Goal: Transaction & Acquisition: Purchase product/service

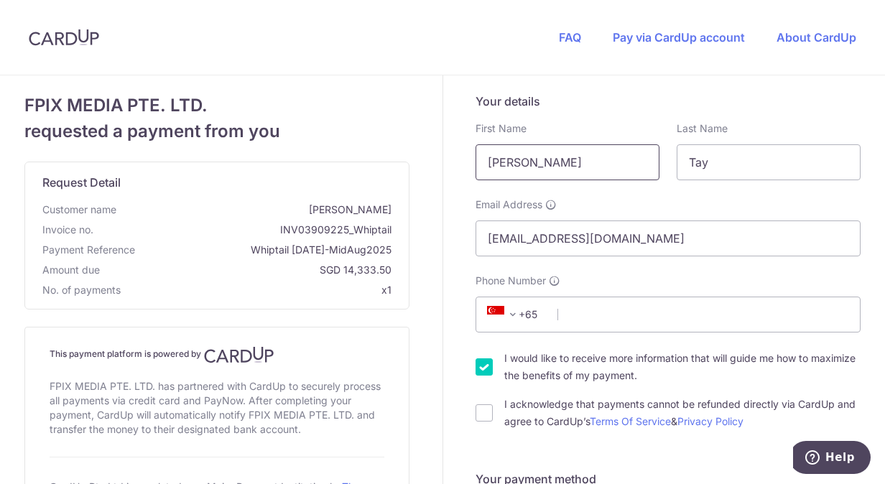
drag, startPoint x: 569, startPoint y: 167, endPoint x: 387, endPoint y: 166, distance: 182.5
type input "Nur Affiah"
type input "H S"
drag, startPoint x: 539, startPoint y: 241, endPoint x: 392, endPoint y: 212, distance: 149.5
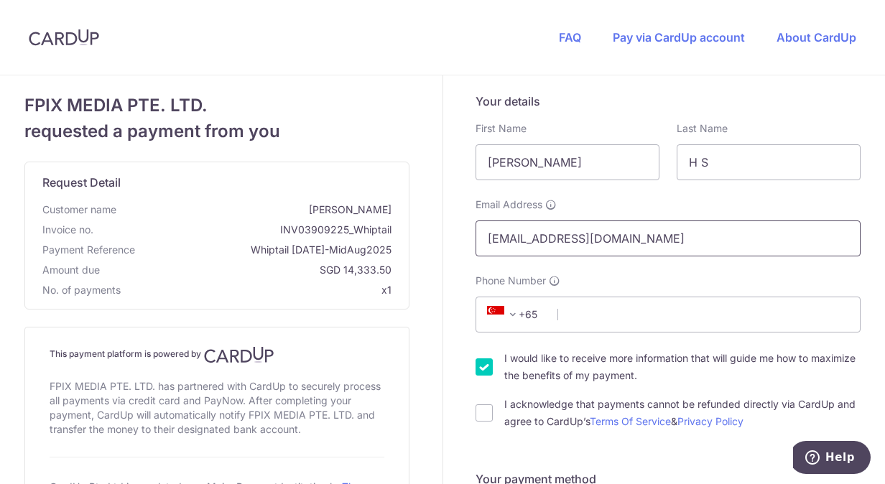
type input "nur.affiah@exxonmobil.com"
click at [559, 311] on input "Phone Number" at bounding box center [668, 315] width 385 height 36
type input "93856022"
click at [483, 413] on input "I acknowledge that payments cannot be refunded directly via CardUp and agree to…" at bounding box center [484, 413] width 17 height 17
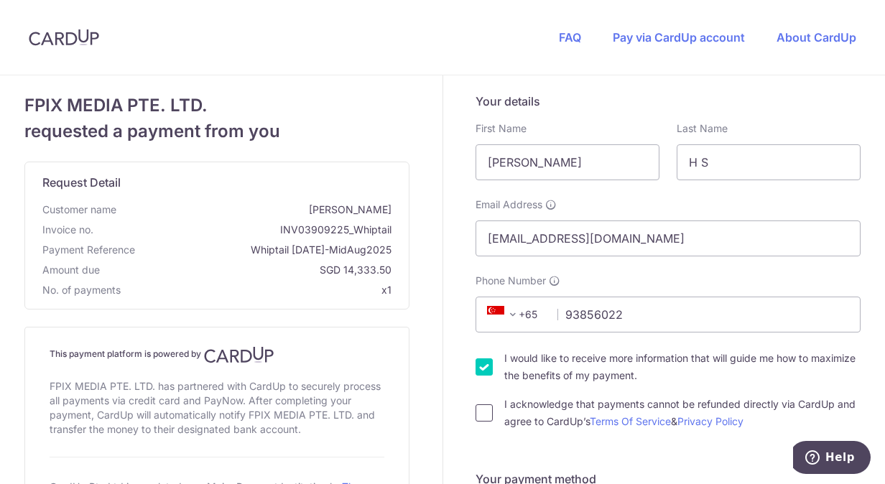
checkbox input "true"
click at [483, 368] on input "I would like to receive more information that will guide me how to maximize the…" at bounding box center [484, 367] width 17 height 17
checkbox input "false"
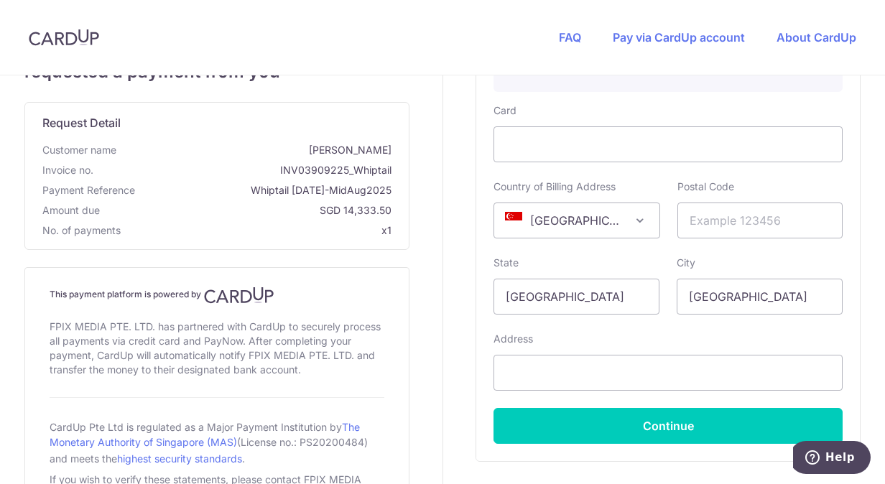
scroll to position [646, 0]
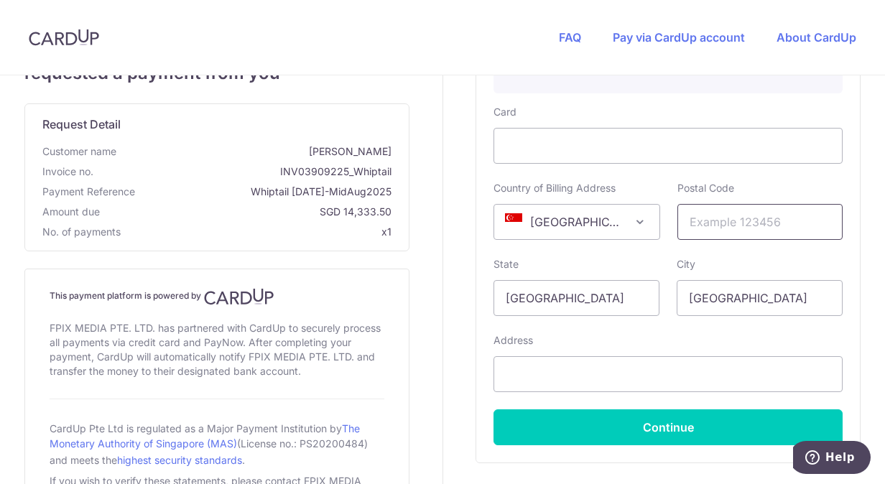
click at [725, 217] on input "text" at bounding box center [761, 222] width 166 height 36
type input "629351"
click at [729, 379] on input "text" at bounding box center [668, 374] width 349 height 36
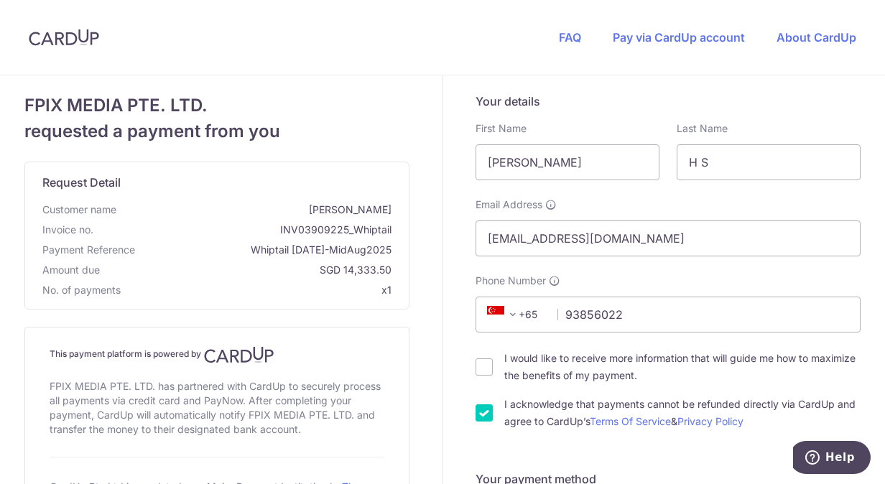
scroll to position [744, 0]
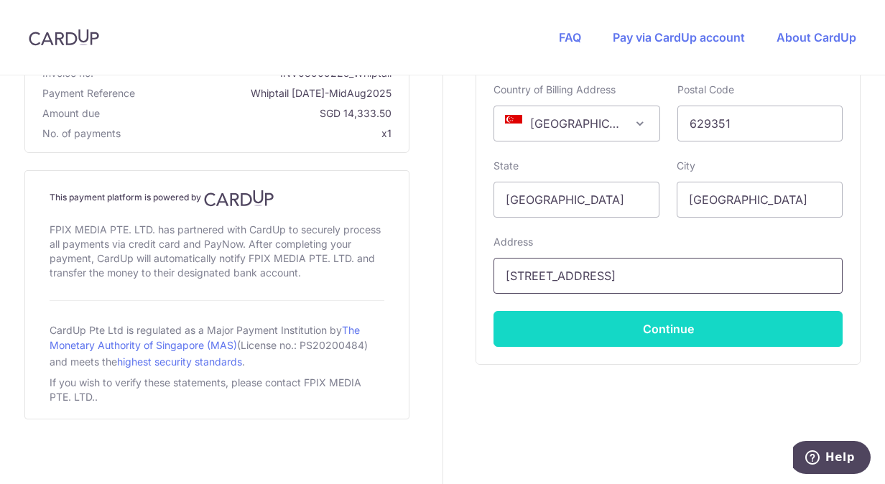
type input "[STREET_ADDRESS]"
click at [732, 331] on button "Continue" at bounding box center [668, 329] width 349 height 36
type input "**** 0075"
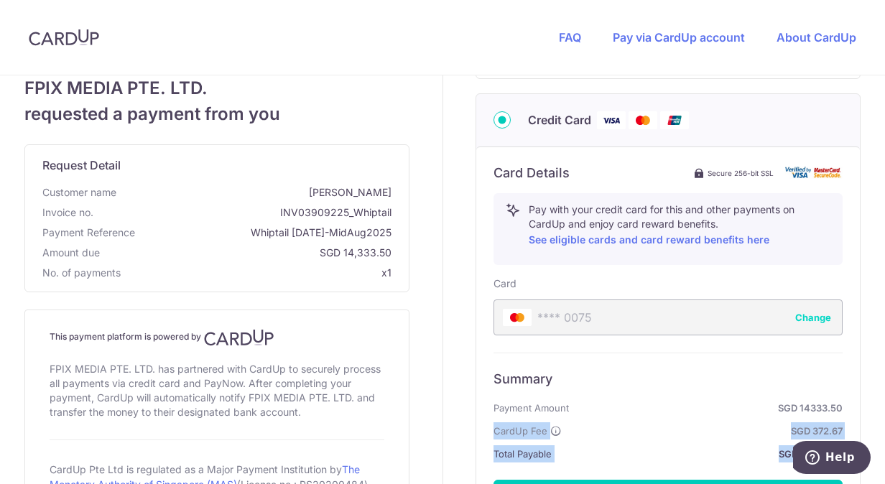
drag, startPoint x: 872, startPoint y: 402, endPoint x: 874, endPoint y: 449, distance: 47.5
click at [874, 449] on div "Your details First Name [PERSON_NAME] Last Name H S Email Address [EMAIL_ADDRES…" at bounding box center [668, 128] width 451 height 1055
drag, startPoint x: 874, startPoint y: 449, endPoint x: 724, endPoint y: 371, distance: 168.8
click at [724, 371] on h6 "Summary" at bounding box center [668, 379] width 349 height 17
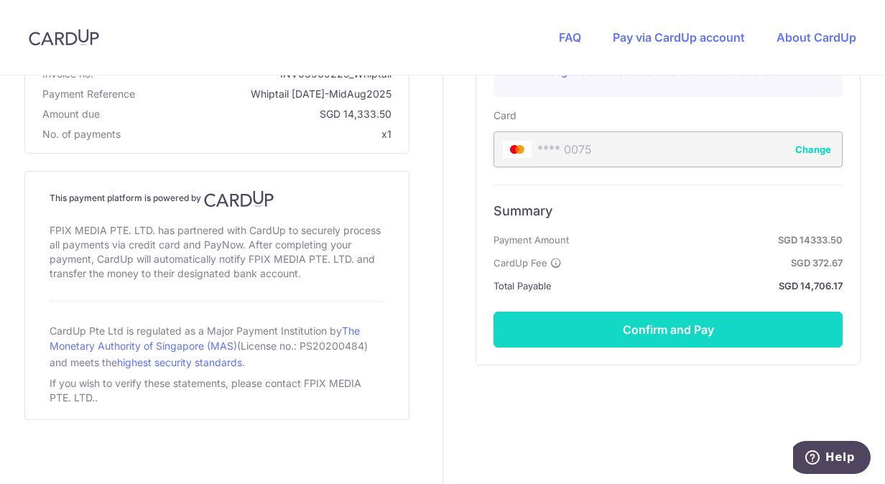
click at [674, 333] on button "Confirm and Pay" at bounding box center [668, 330] width 349 height 36
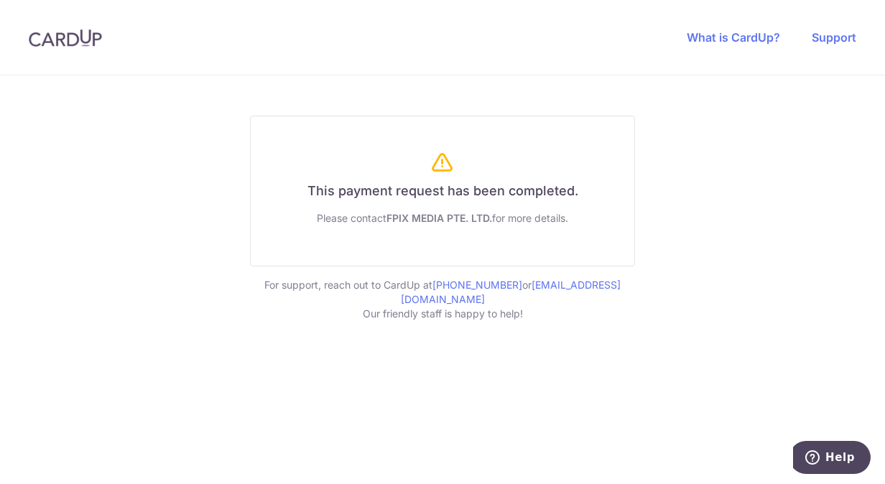
click at [412, 192] on h6 "This payment request has been completed." at bounding box center [442, 191] width 349 height 17
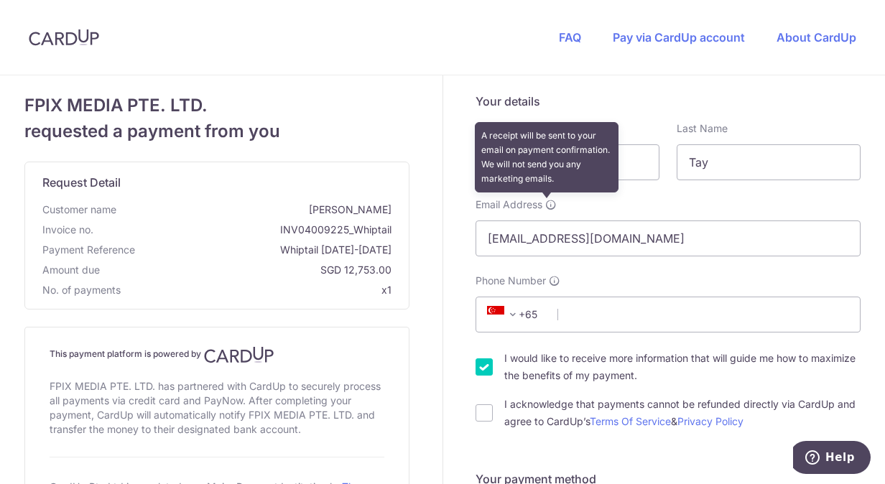
click at [545, 207] on icon at bounding box center [550, 204] width 11 height 11
click at [540, 221] on input "[EMAIL_ADDRESS][DOMAIN_NAME]" at bounding box center [668, 239] width 385 height 36
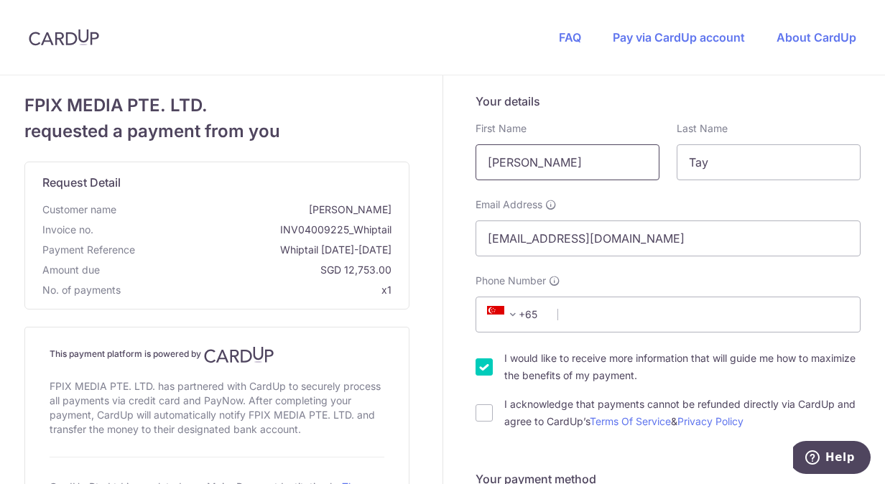
drag, startPoint x: 595, startPoint y: 162, endPoint x: 419, endPoint y: 185, distance: 177.6
type input "[PERSON_NAME]"
type input "H S"
drag, startPoint x: 538, startPoint y: 246, endPoint x: 395, endPoint y: 247, distance: 143.0
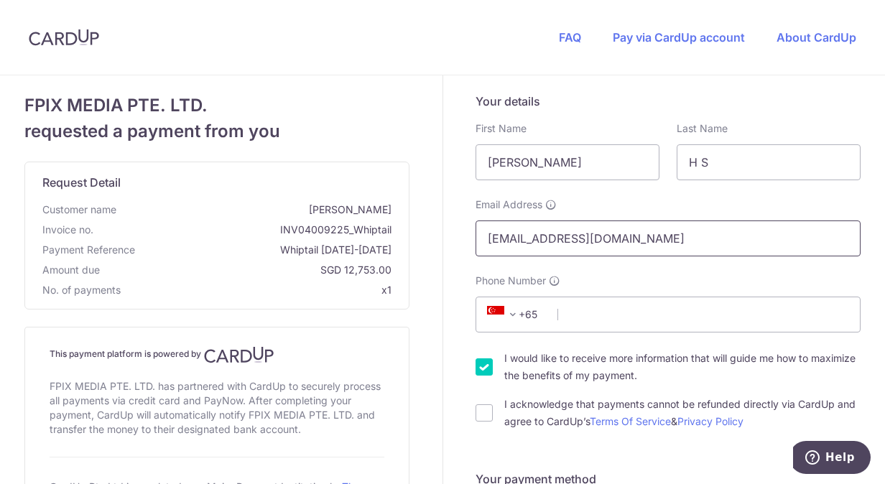
type input "[EMAIL_ADDRESS][DOMAIN_NAME]"
click at [565, 316] on input "Phone Number" at bounding box center [668, 315] width 385 height 36
type input "93856022"
click at [479, 372] on input "I would like to receive more information that will guide me how to maximize the…" at bounding box center [484, 367] width 17 height 17
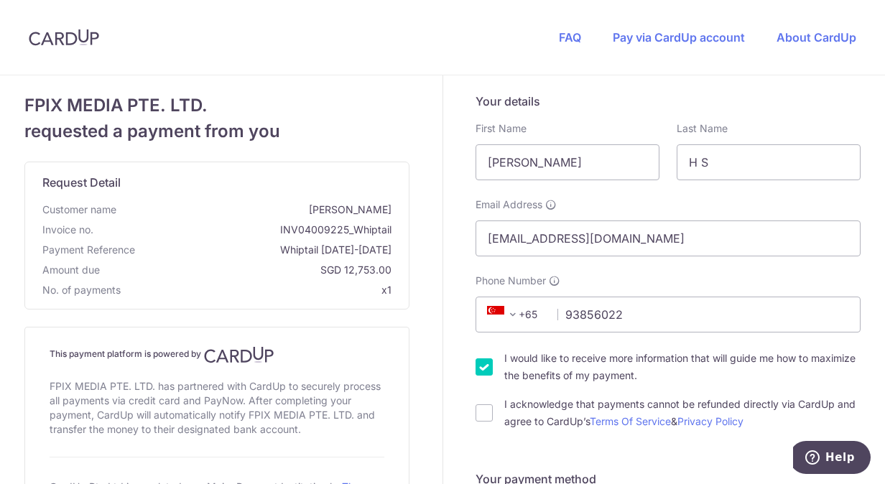
checkbox input "false"
click at [476, 415] on input "I acknowledge that payments cannot be refunded directly via CardUp and agree to…" at bounding box center [484, 413] width 17 height 17
checkbox input "true"
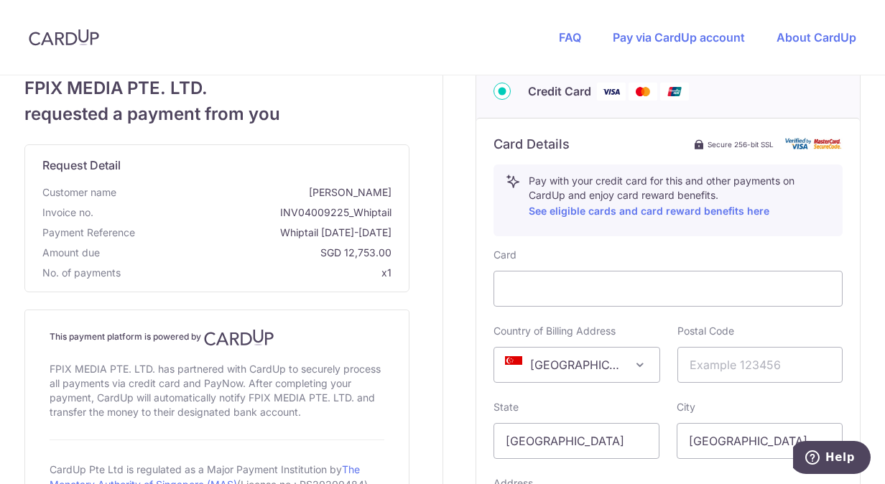
scroll to position [504, 0]
click at [751, 354] on input "text" at bounding box center [761, 364] width 166 height 36
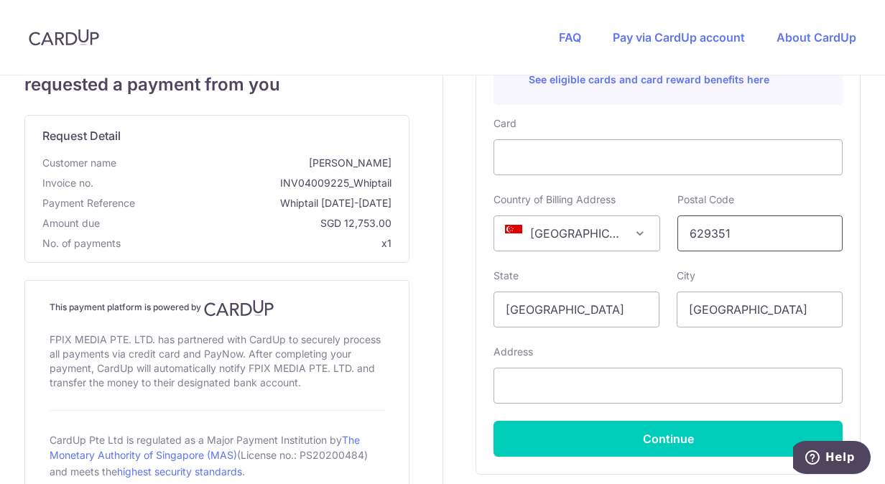
scroll to position [666, 0]
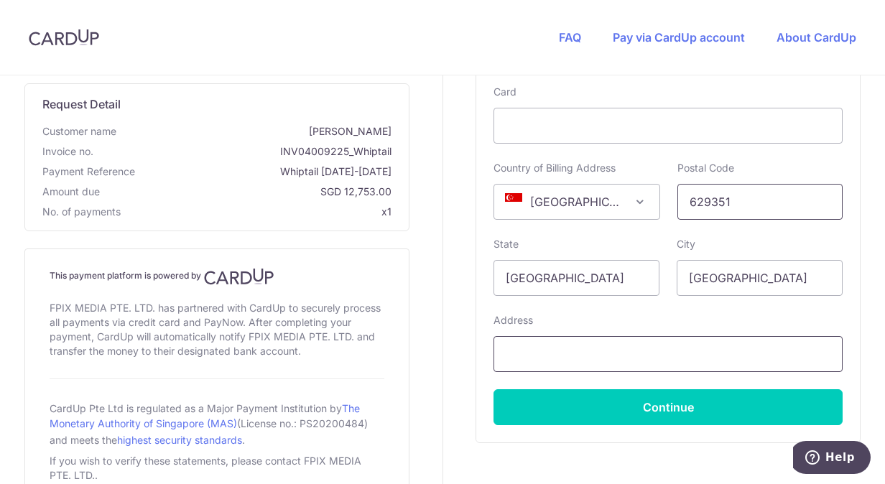
type input "629351"
click at [663, 361] on input "text" at bounding box center [668, 354] width 349 height 36
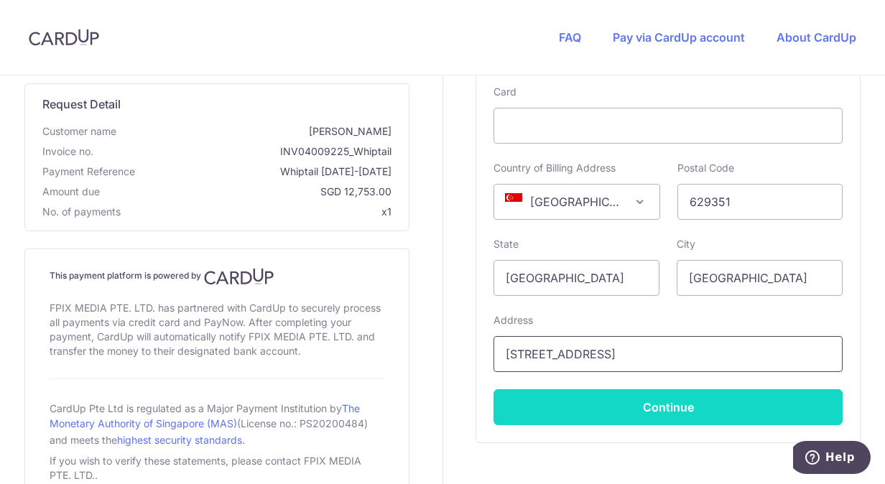
type input "[STREET_ADDRESS]"
click at [664, 407] on button "Continue" at bounding box center [668, 407] width 349 height 36
type input "**** 0075"
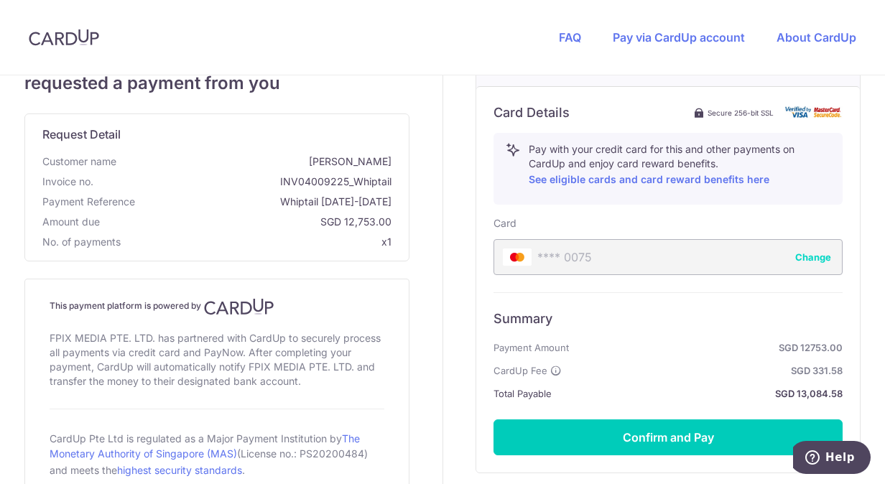
scroll to position [535, 0]
click at [461, 36] on header "FAQ Pay via CardUp account About CardUp" at bounding box center [442, 37] width 885 height 75
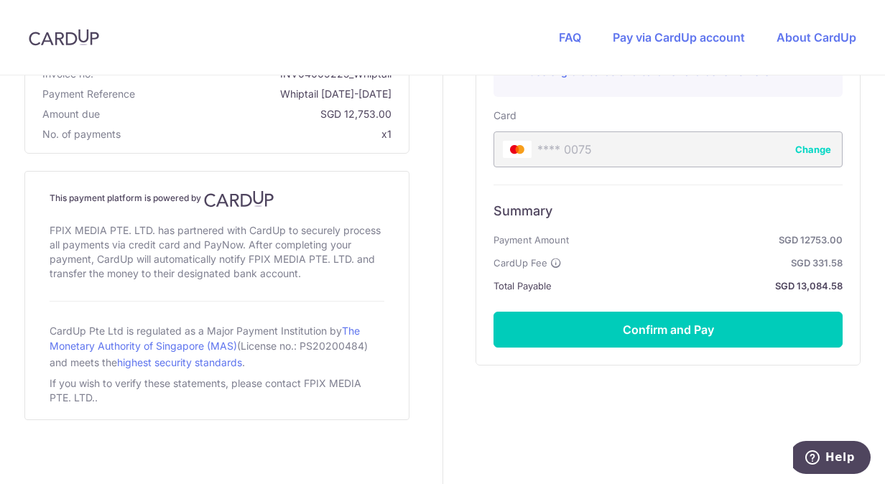
scroll to position [642, 0]
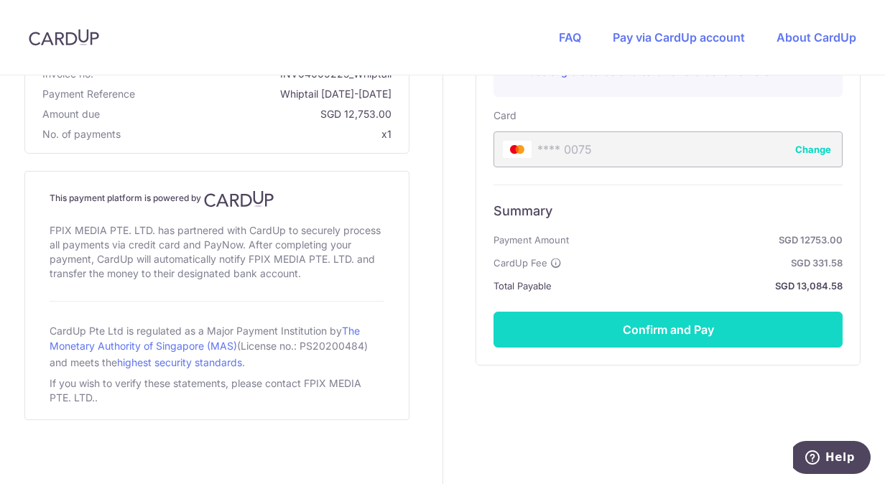
click at [637, 326] on button "Confirm and Pay" at bounding box center [668, 330] width 349 height 36
